Goal: Use online tool/utility: Utilize a website feature to perform a specific function

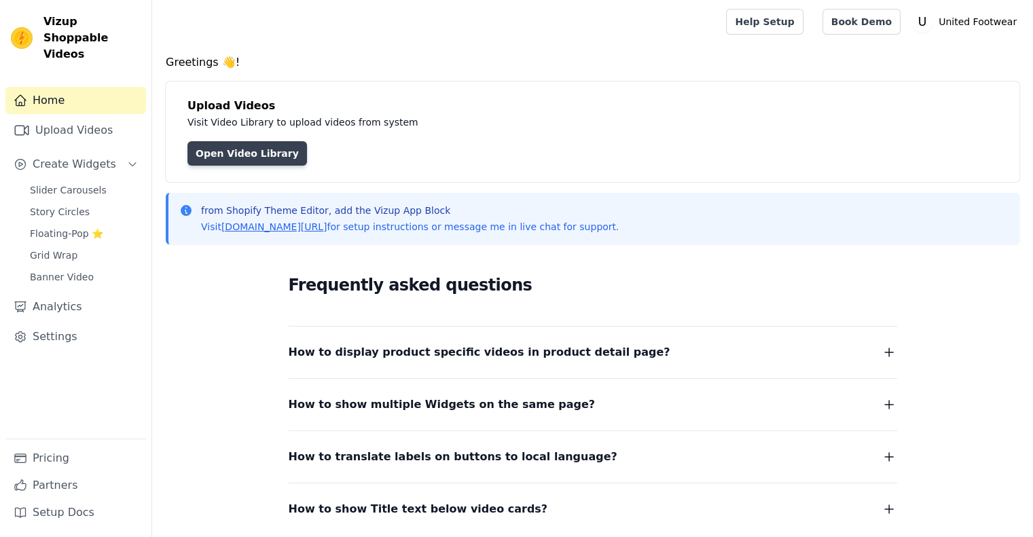
click at [258, 160] on link "Open Video Library" at bounding box center [248, 153] width 120 height 24
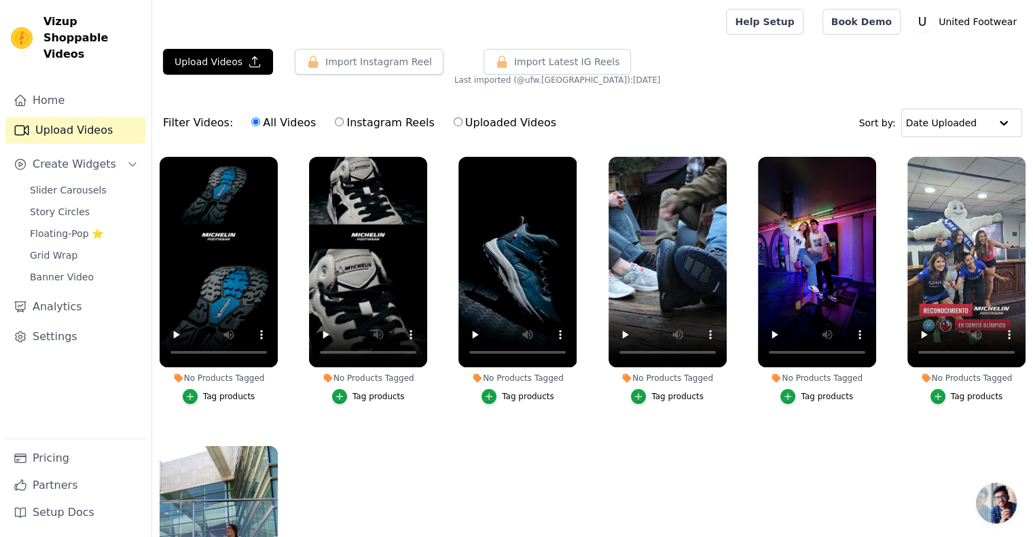
click at [355, 124] on label "Instagram Reels" at bounding box center [384, 123] width 101 height 18
click at [344, 124] on input "Instagram Reels" at bounding box center [339, 122] width 9 height 9
radio input "true"
click at [272, 124] on label "All Videos" at bounding box center [284, 123] width 66 height 18
click at [260, 124] on input "All Videos" at bounding box center [255, 122] width 9 height 9
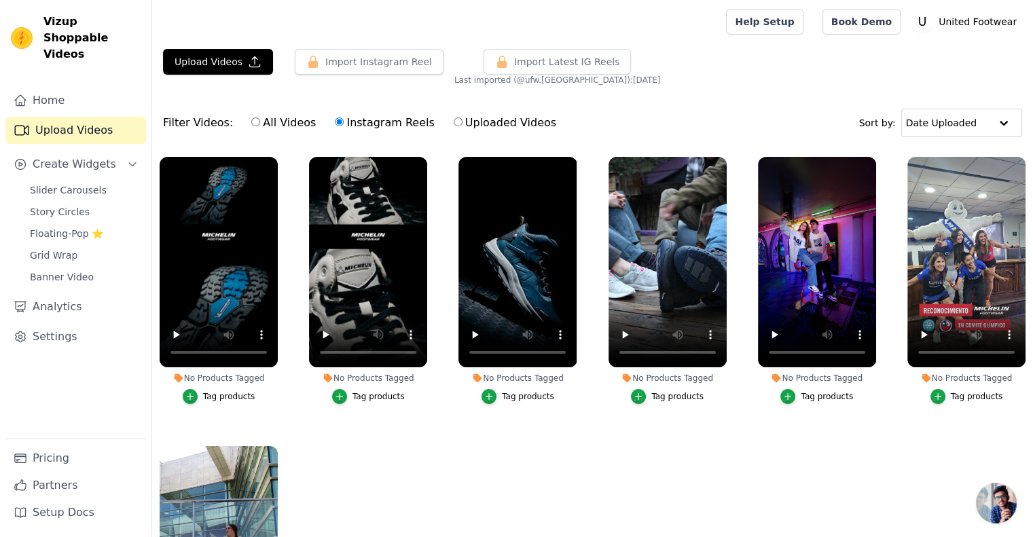
radio input "true"
click at [975, 112] on input "text" at bounding box center [948, 122] width 84 height 27
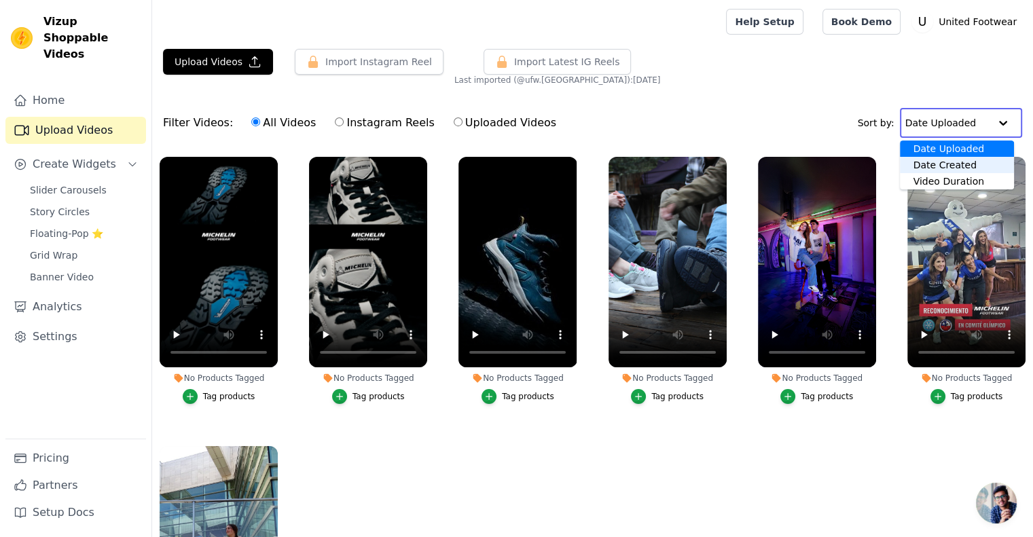
click at [974, 168] on div "Date Created" at bounding box center [957, 165] width 114 height 16
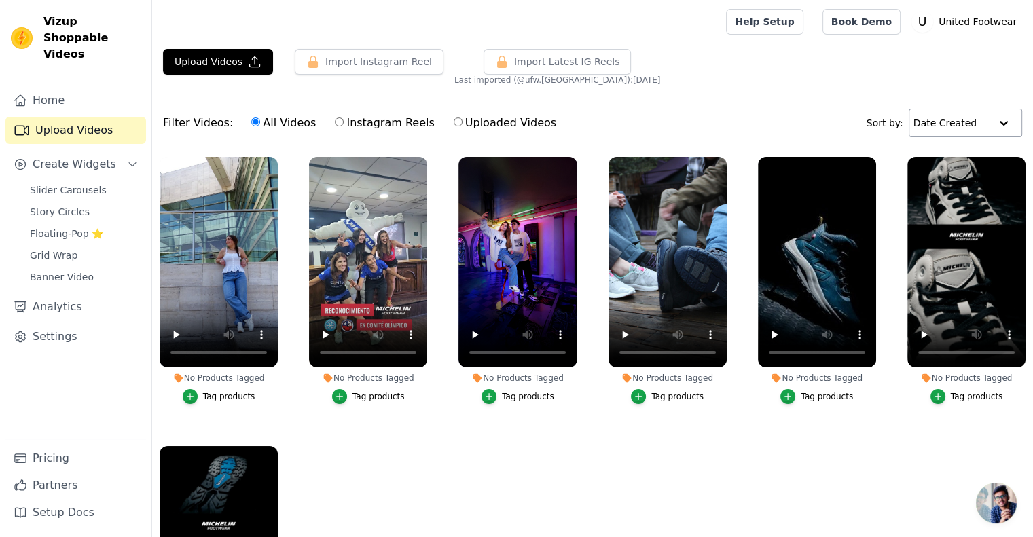
click at [978, 120] on input "text" at bounding box center [952, 122] width 77 height 27
click at [954, 145] on div "Date Uploaded" at bounding box center [961, 149] width 106 height 16
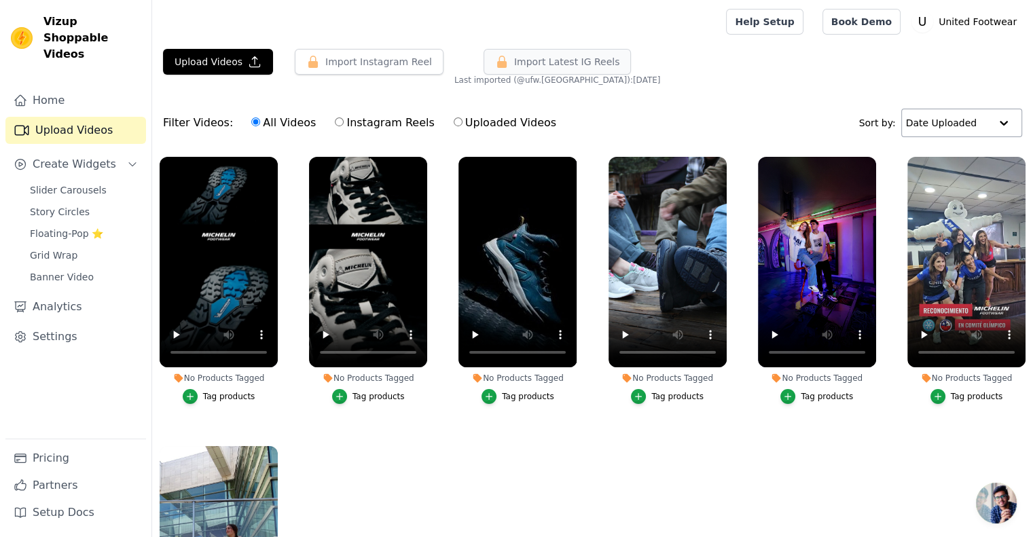
click at [529, 59] on span "Import Latest IG Reels" at bounding box center [567, 62] width 106 height 14
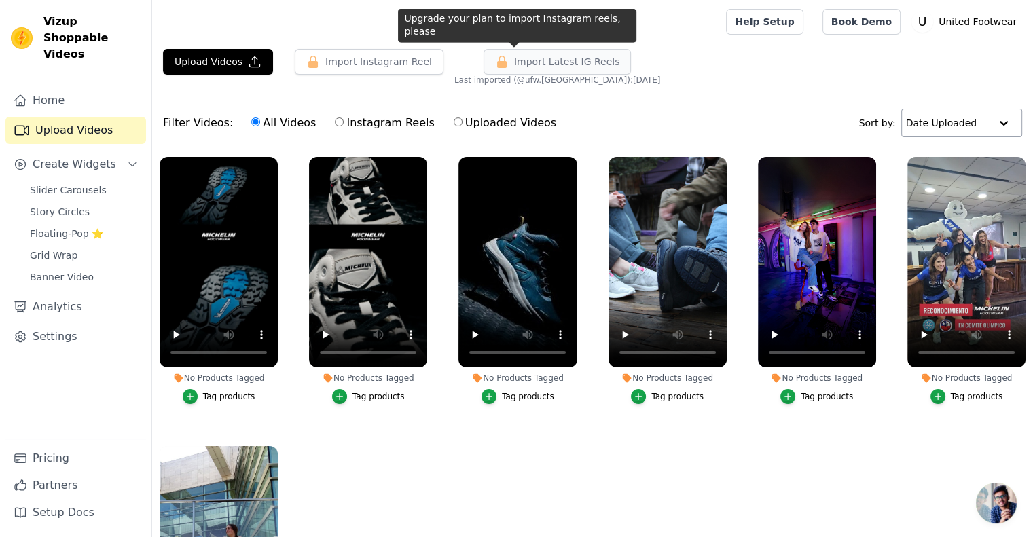
click at [535, 64] on span "Import Latest IG Reels" at bounding box center [567, 62] width 106 height 14
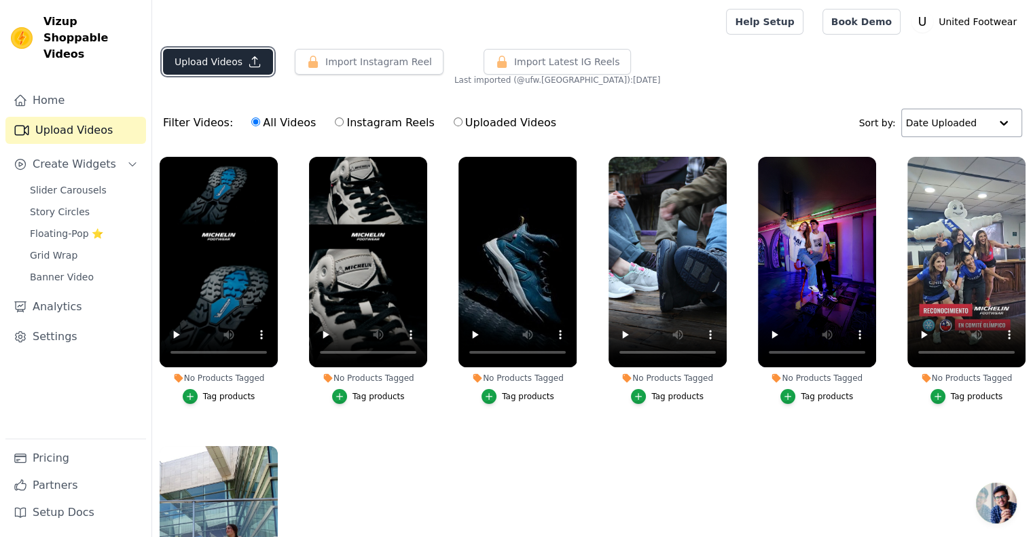
click at [195, 69] on button "Upload Videos" at bounding box center [218, 62] width 110 height 26
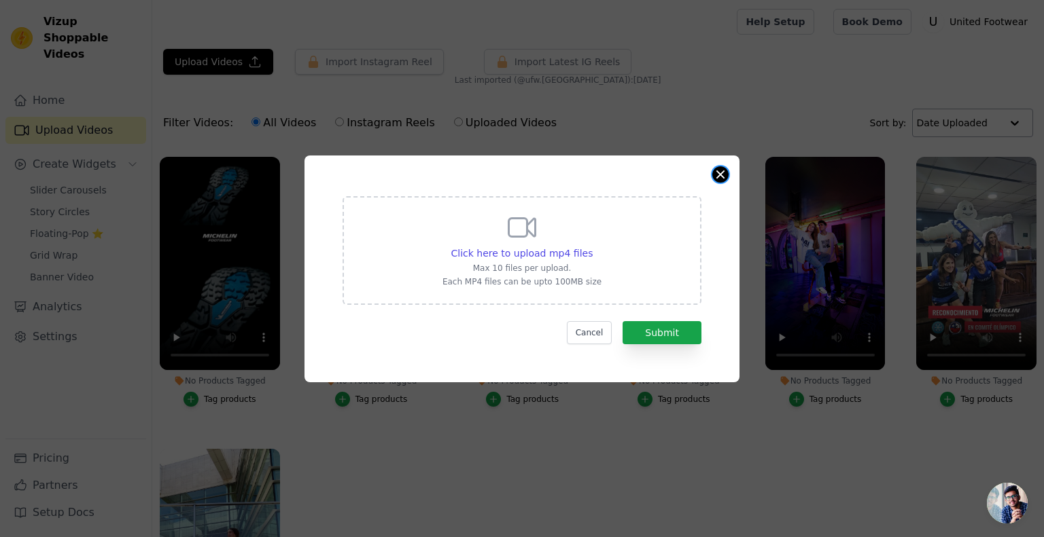
click at [717, 171] on button "Close modal" at bounding box center [720, 174] width 16 height 16
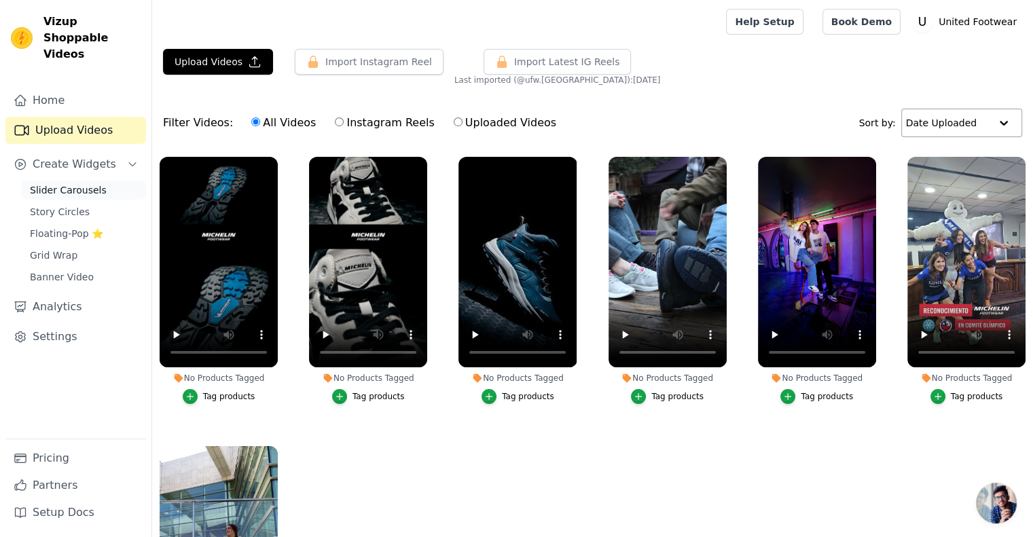
click at [67, 183] on span "Slider Carousels" at bounding box center [68, 190] width 77 height 14
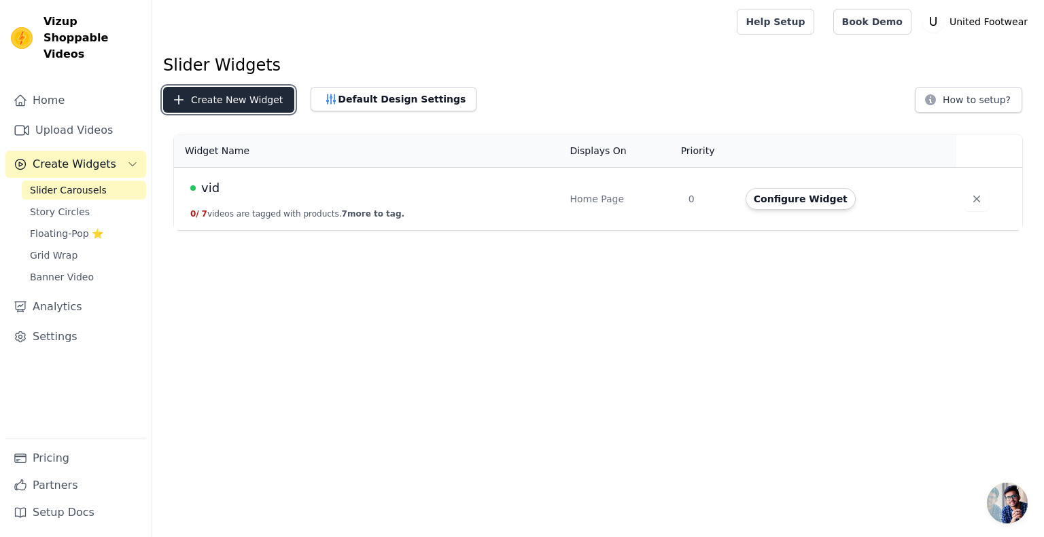
click at [242, 92] on button "Create New Widget" at bounding box center [228, 100] width 131 height 26
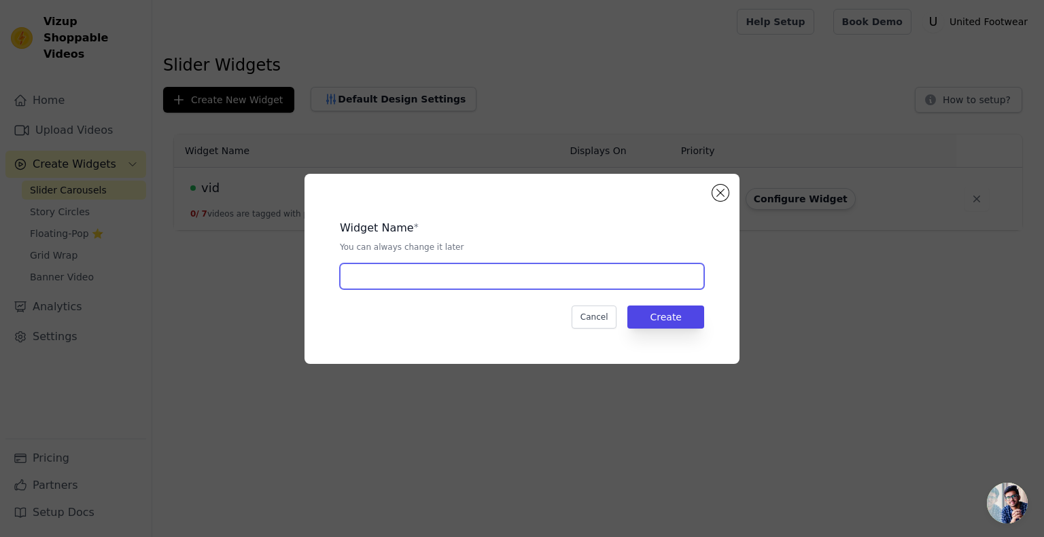
click at [402, 274] on input "text" at bounding box center [522, 277] width 364 height 26
type input "v"
type input "VSN"
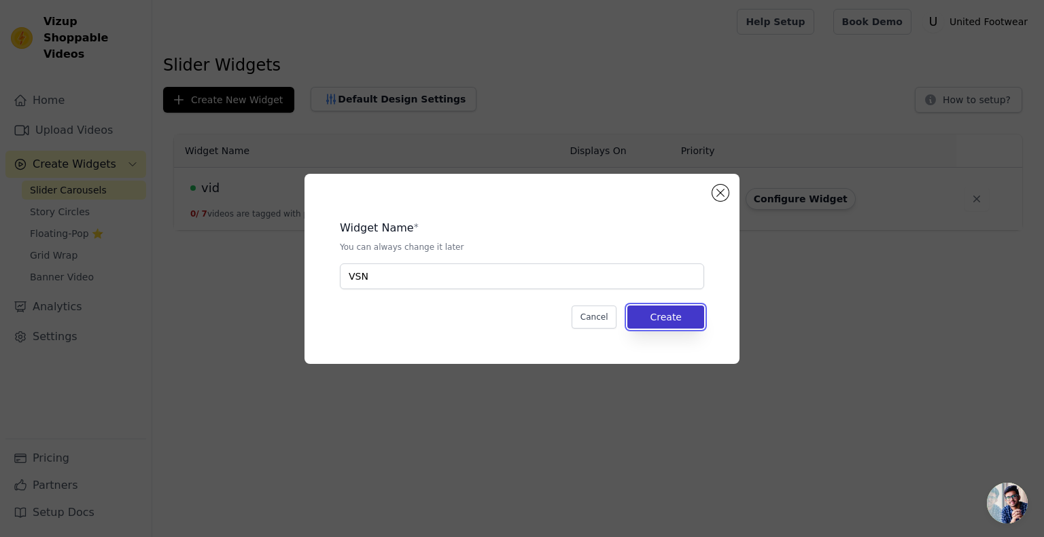
click at [660, 306] on button "Create" at bounding box center [665, 317] width 77 height 23
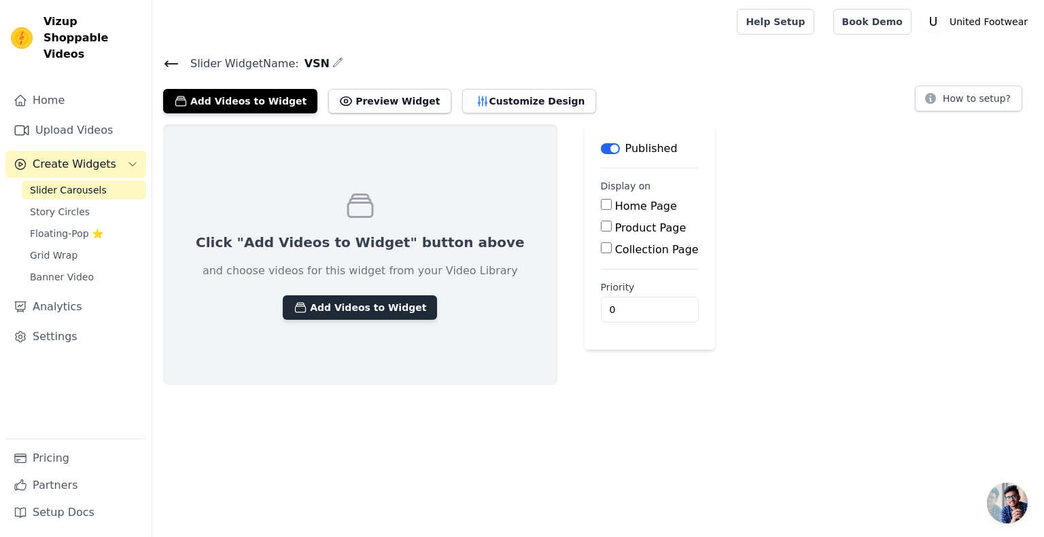
click at [375, 315] on button "Add Videos to Widget" at bounding box center [360, 308] width 154 height 24
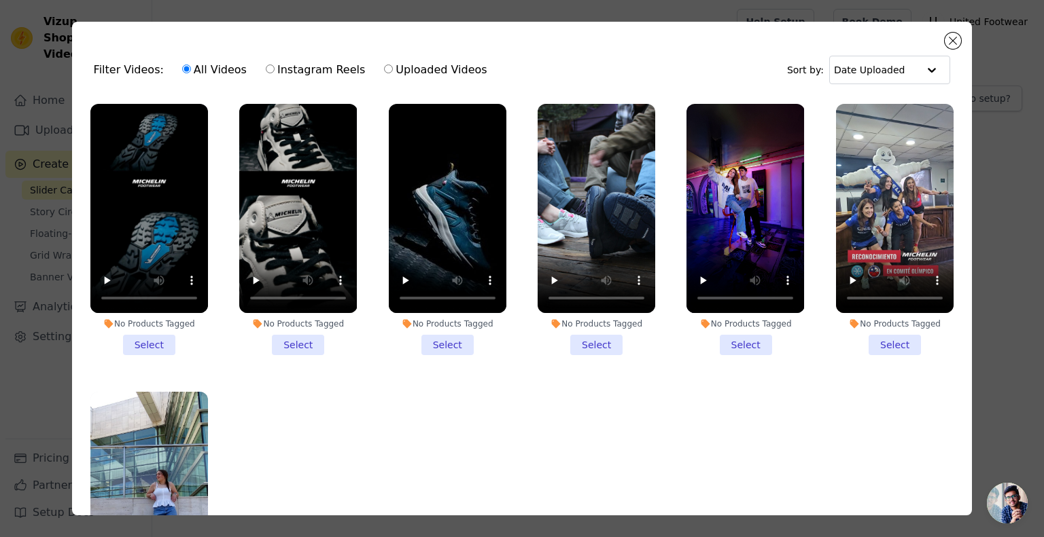
click at [266, 67] on input "Instagram Reels" at bounding box center [270, 69] width 9 height 9
radio input "true"
click at [383, 69] on label "Uploaded Videos" at bounding box center [435, 70] width 104 height 18
click at [384, 69] on input "Uploaded Videos" at bounding box center [388, 69] width 9 height 9
radio input "true"
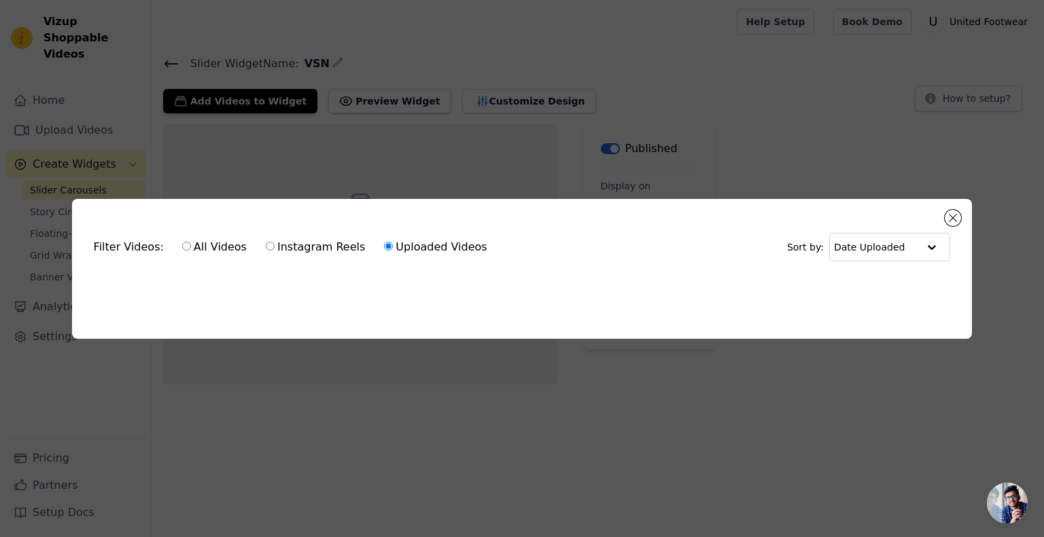
click at [276, 247] on label "Instagram Reels" at bounding box center [315, 247] width 101 height 18
click at [275, 247] on input "Instagram Reels" at bounding box center [270, 246] width 9 height 9
radio input "true"
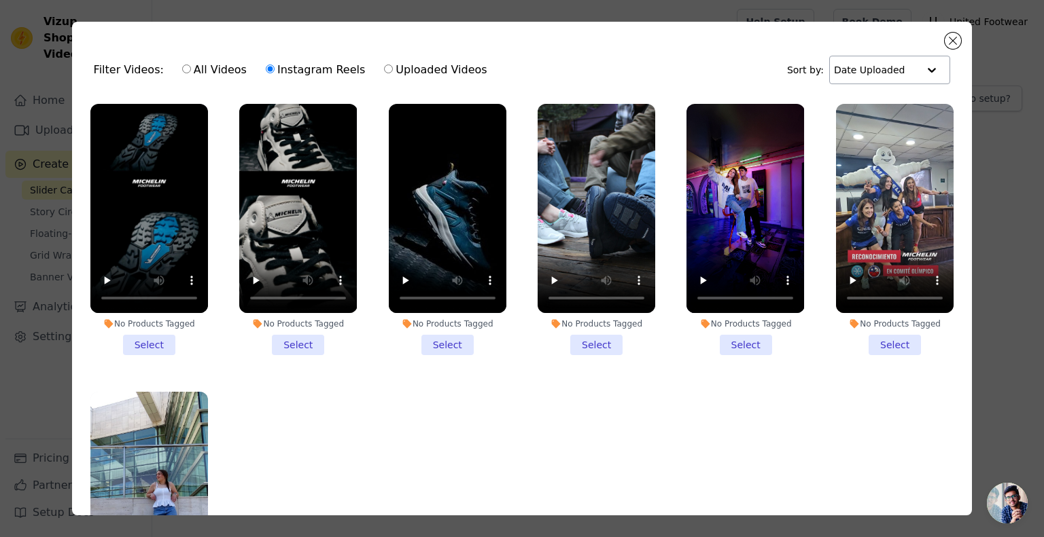
click at [918, 69] on div at bounding box center [931, 69] width 27 height 27
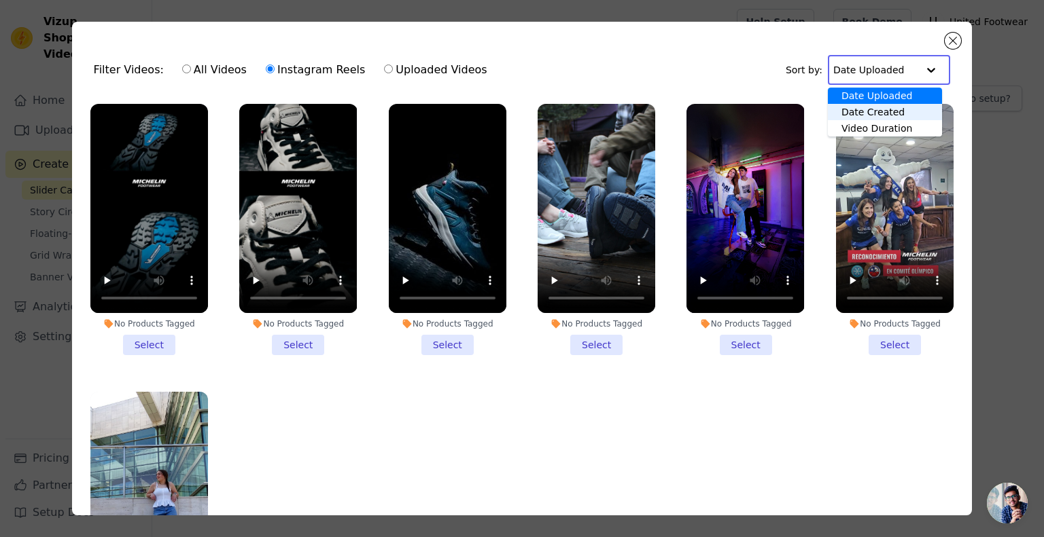
click at [894, 110] on div "Date Created" at bounding box center [885, 112] width 114 height 16
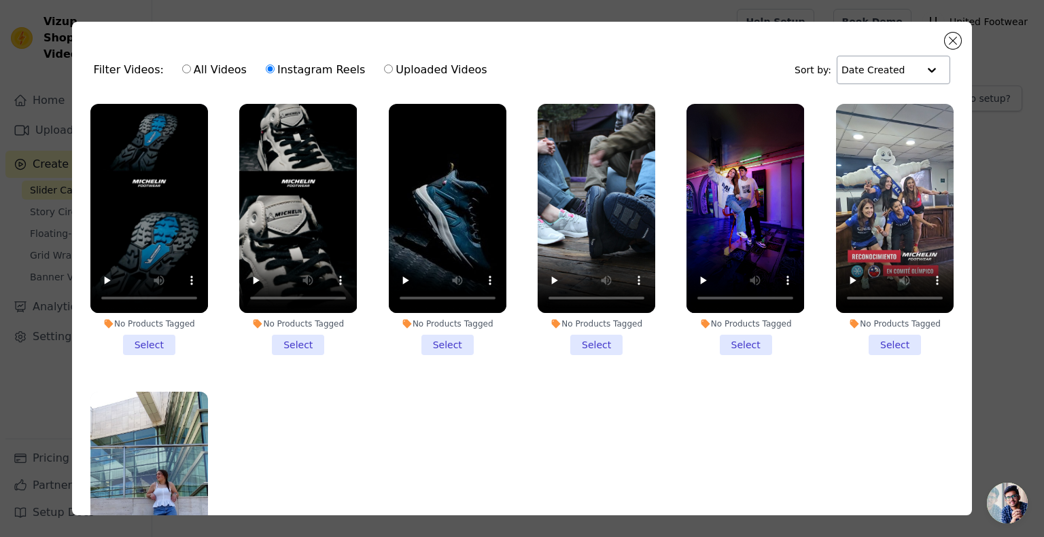
click at [384, 70] on input "Uploaded Videos" at bounding box center [388, 69] width 9 height 9
radio input "true"
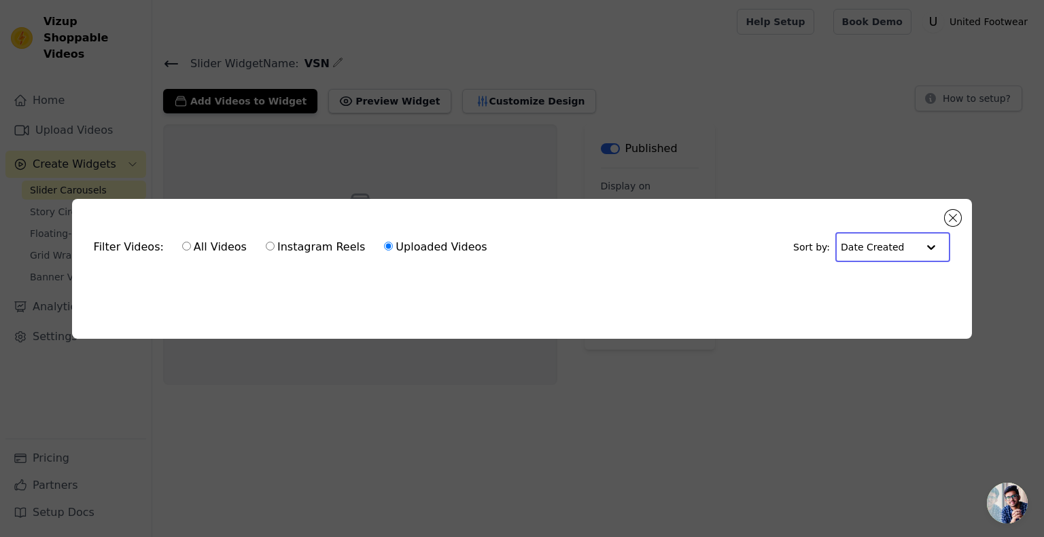
click at [917, 246] on input "text" at bounding box center [878, 247] width 77 height 27
click at [910, 271] on div "Date Uploaded" at bounding box center [888, 273] width 106 height 16
click at [182, 243] on input "All Videos" at bounding box center [186, 246] width 9 height 9
radio input "true"
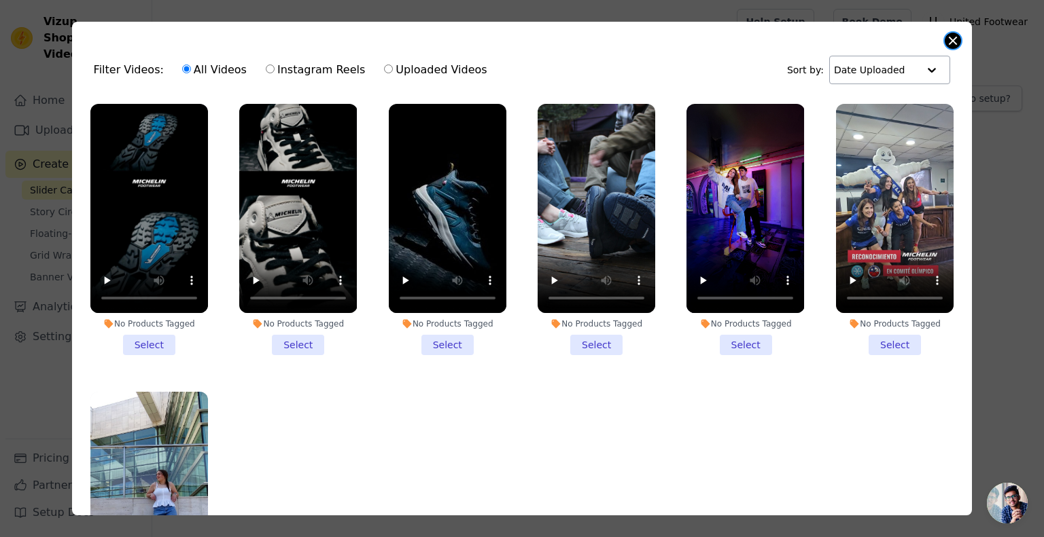
click at [951, 40] on button "Close modal" at bounding box center [952, 41] width 16 height 16
